Goal: Transaction & Acquisition: Download file/media

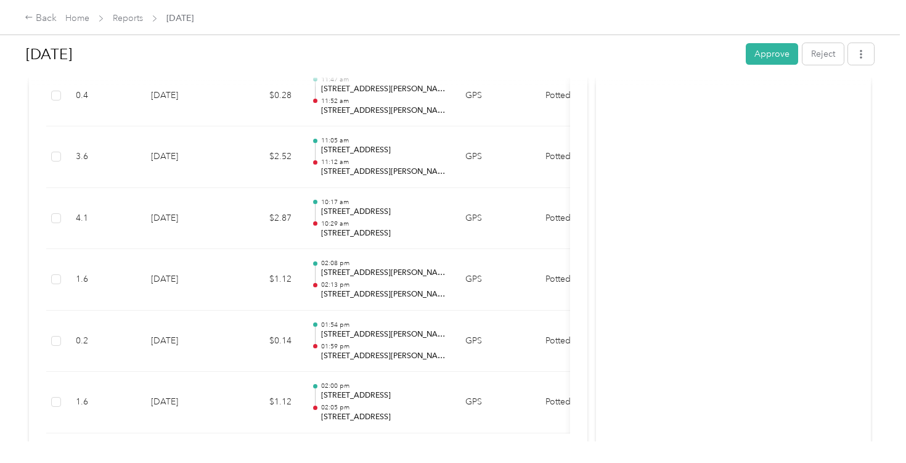
scroll to position [453, 0]
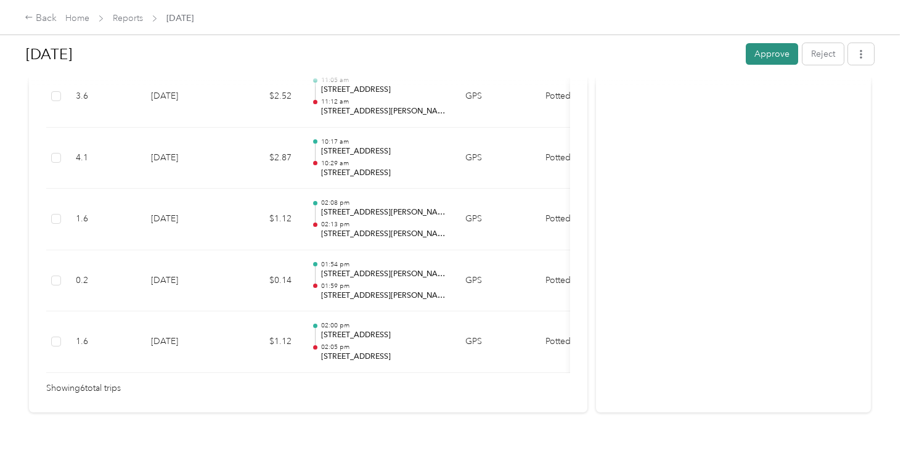
click at [784, 54] on button "Approve" at bounding box center [772, 54] width 52 height 22
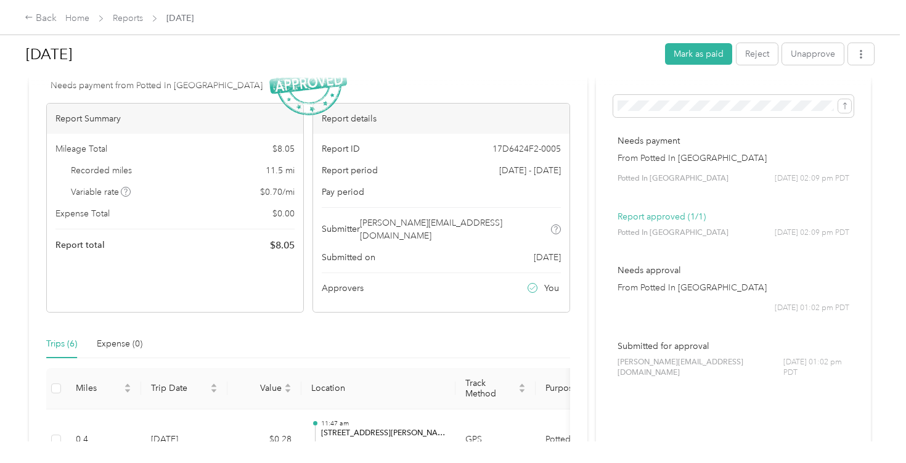
scroll to position [0, 0]
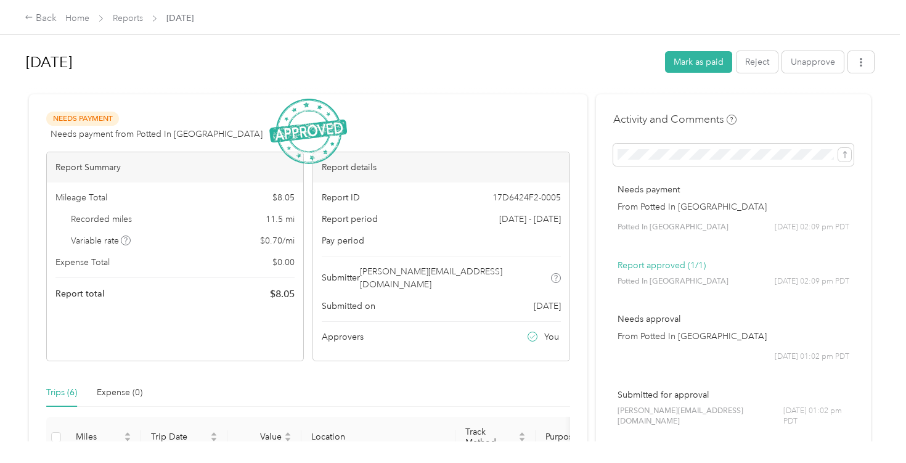
click at [881, 56] on div "Sep 2025 Mark as paid Reject Unapprove Needs Payment Needs payment from Potted …" at bounding box center [450, 220] width 900 height 441
click at [874, 59] on button "button" at bounding box center [861, 62] width 26 height 22
click at [837, 107] on span "Download" at bounding box center [832, 106] width 41 height 13
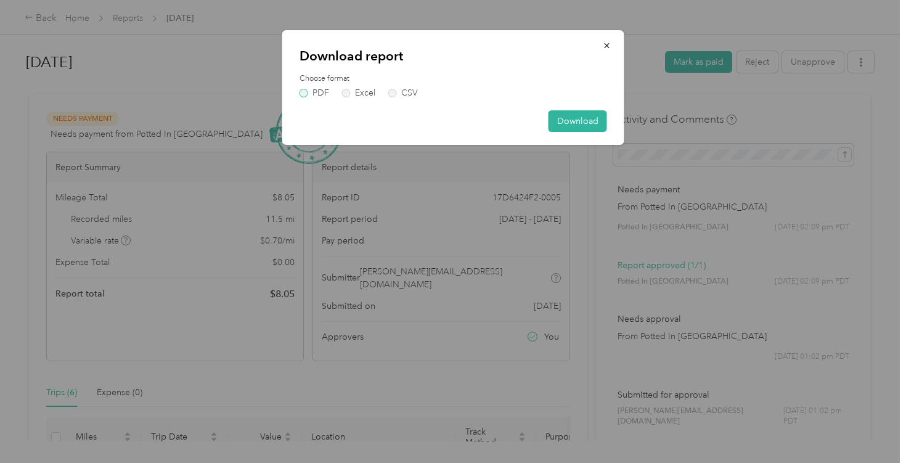
click at [310, 97] on label "PDF" at bounding box center [315, 93] width 30 height 9
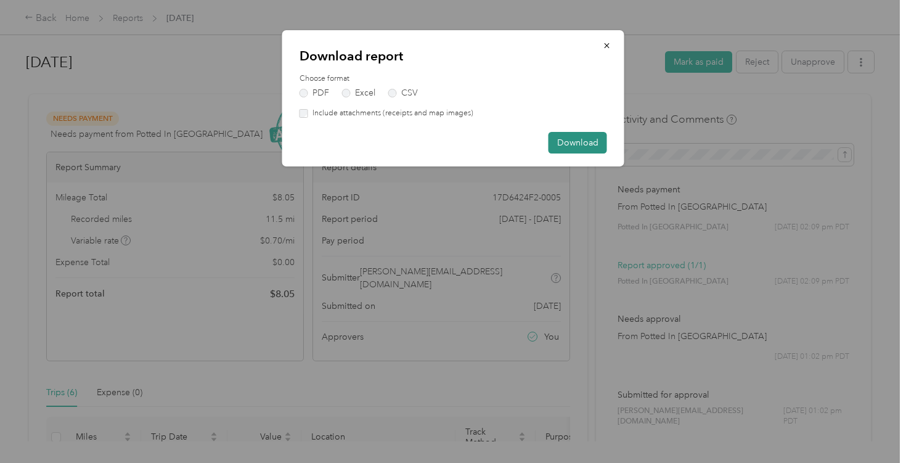
click at [581, 150] on button "Download" at bounding box center [577, 143] width 59 height 22
